Goal: Task Accomplishment & Management: Use online tool/utility

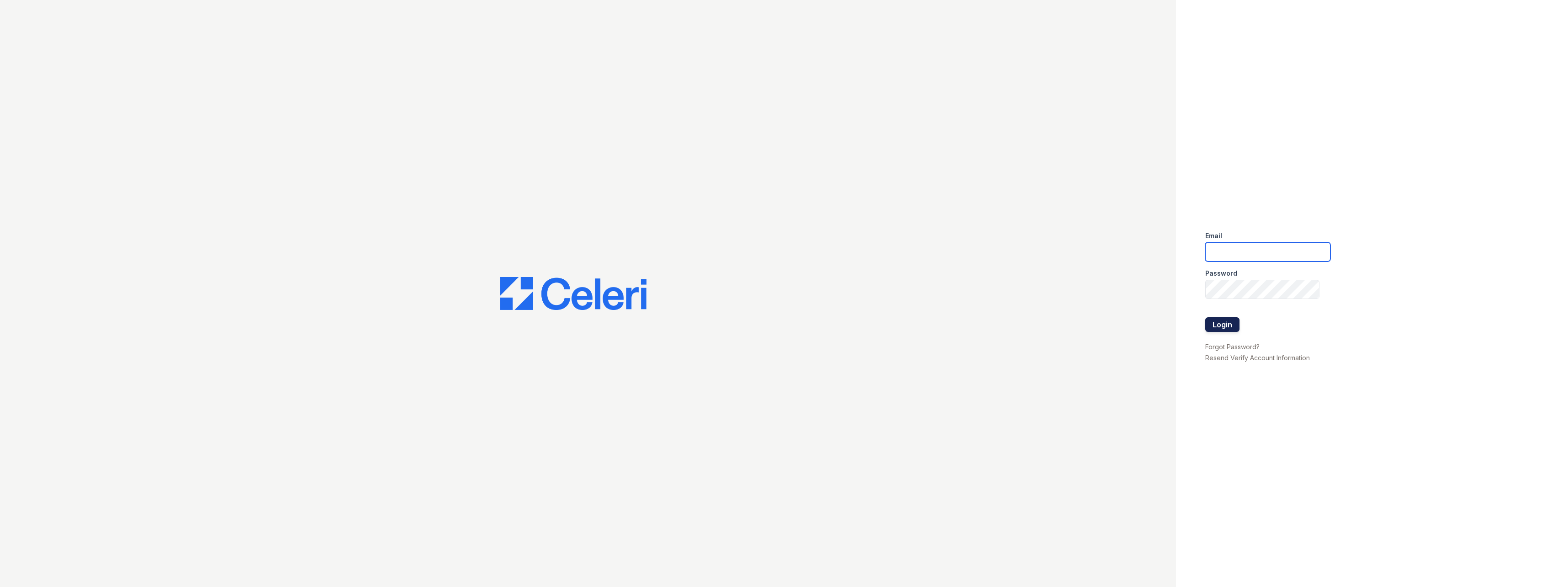
type input "[EMAIL_ADDRESS][DOMAIN_NAME]"
click at [1223, 328] on button "Login" at bounding box center [1222, 325] width 34 height 15
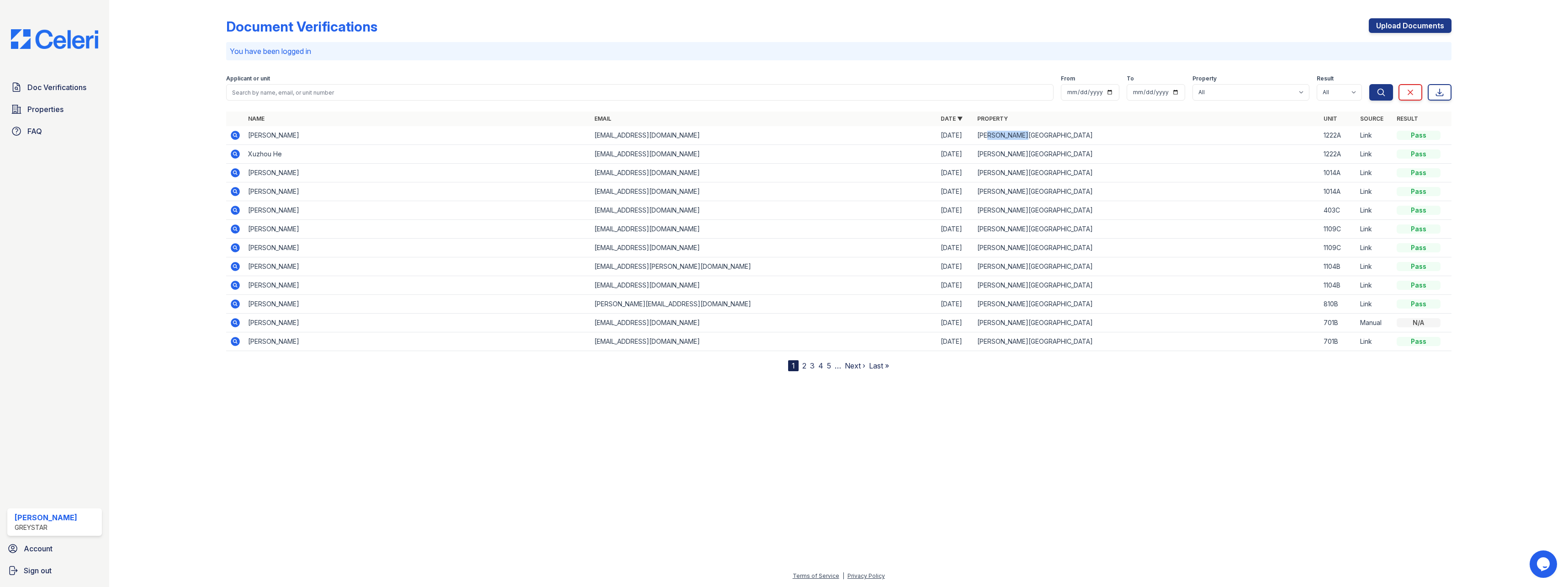
drag, startPoint x: 991, startPoint y: 134, endPoint x: 1056, endPoint y: 145, distance: 65.9
click at [1057, 144] on td "Hamilton Cove" at bounding box center [1147, 135] width 346 height 19
drag, startPoint x: 1056, startPoint y: 145, endPoint x: 987, endPoint y: 121, distance: 73.1
click at [987, 121] on link "Property" at bounding box center [992, 118] width 30 height 7
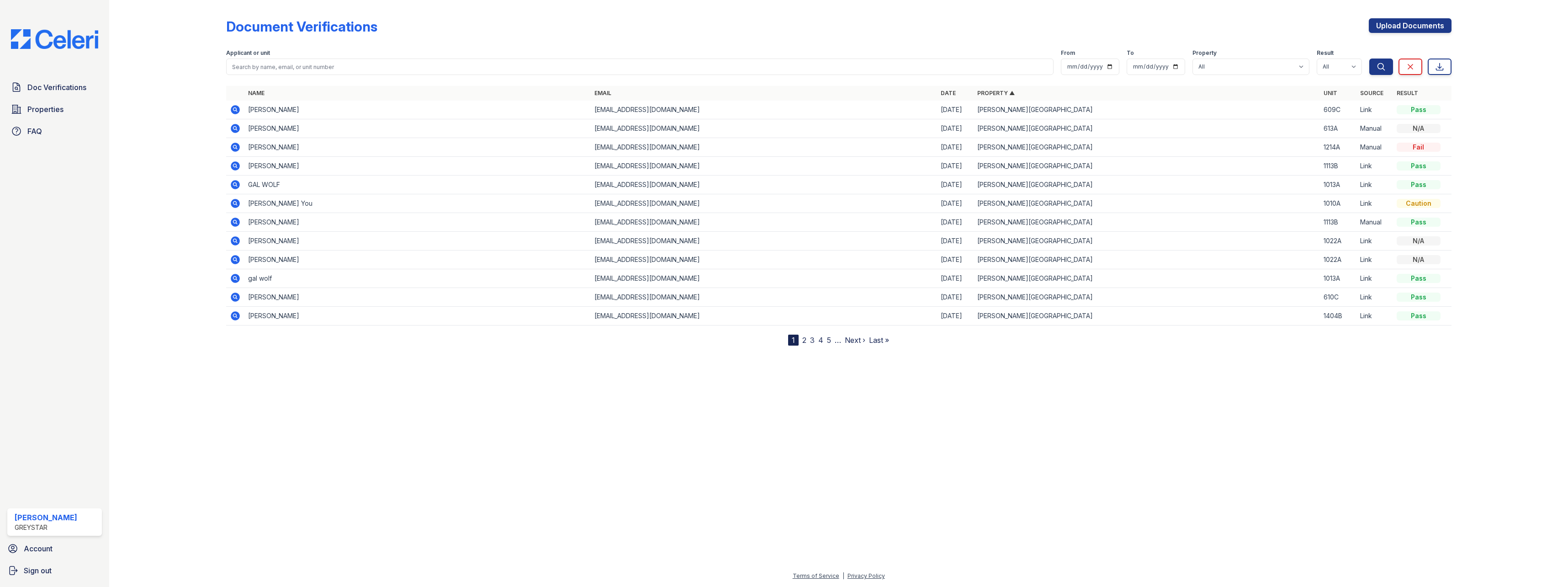
click at [986, 121] on td "Hamilton Cove" at bounding box center [1147, 129] width 346 height 19
click at [1036, 306] on td "Hamilton Cove" at bounding box center [1147, 297] width 346 height 19
click at [814, 502] on div at bounding box center [839, 465] width 1430 height 211
click at [1004, 91] on link "Property ▲" at bounding box center [995, 93] width 37 height 7
click at [1007, 93] on link "Property ▼" at bounding box center [995, 93] width 37 height 7
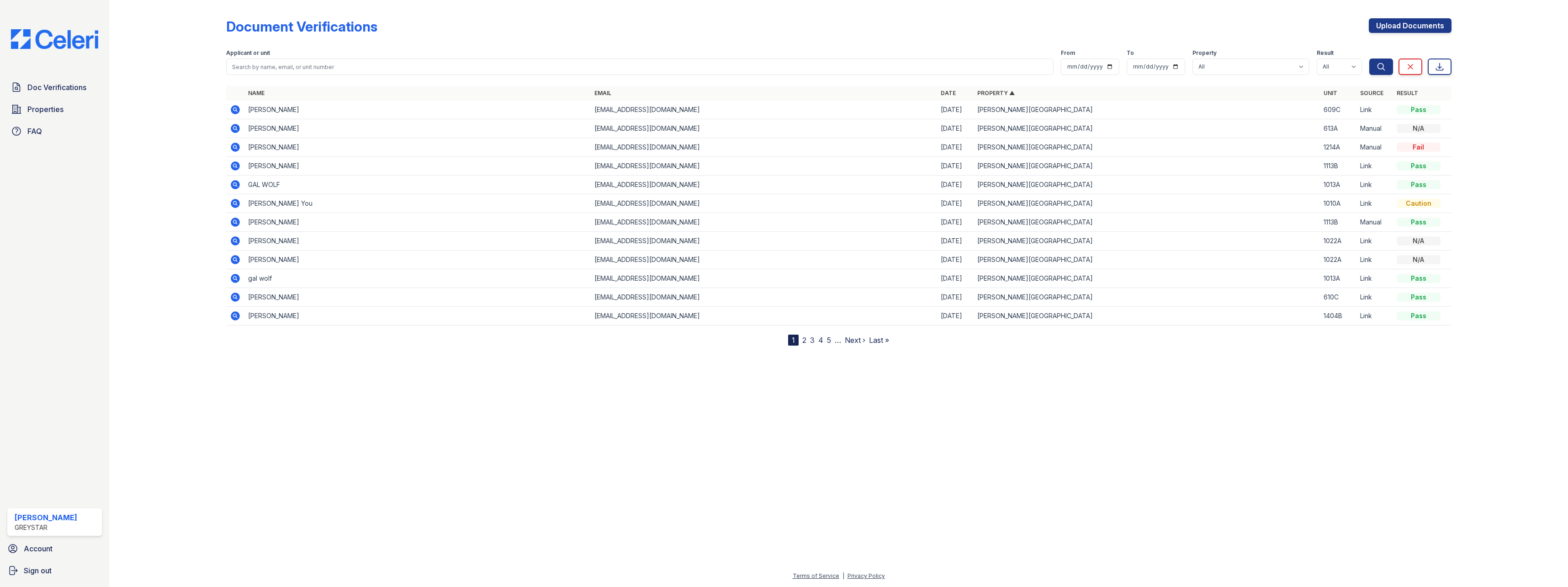
drag, startPoint x: 998, startPoint y: 10, endPoint x: 1048, endPoint y: 455, distance: 447.8
click at [1048, 455] on div at bounding box center [839, 465] width 1430 height 211
